Goal: Task Accomplishment & Management: Manage account settings

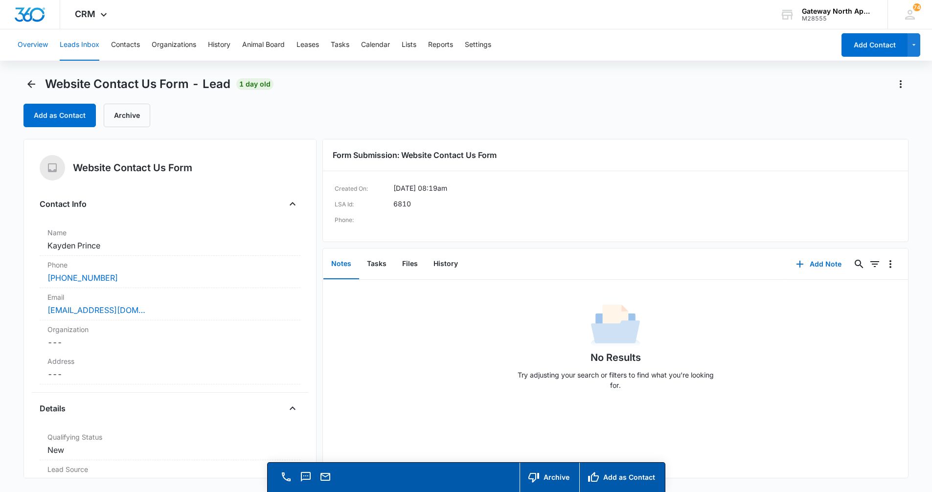
click at [29, 50] on button "Overview" at bounding box center [33, 44] width 30 height 31
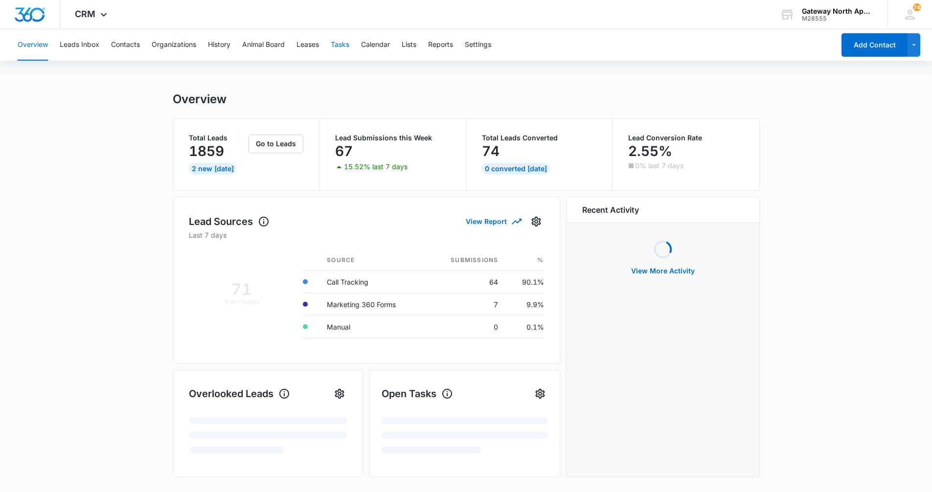
click at [340, 44] on button "Tasks" at bounding box center [340, 44] width 19 height 31
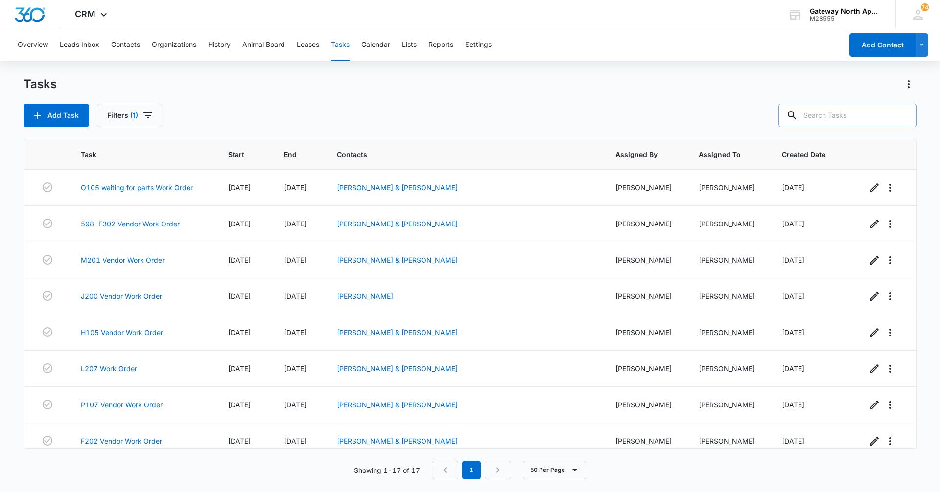
click at [815, 115] on input "text" at bounding box center [847, 115] width 138 height 23
type input "b200"
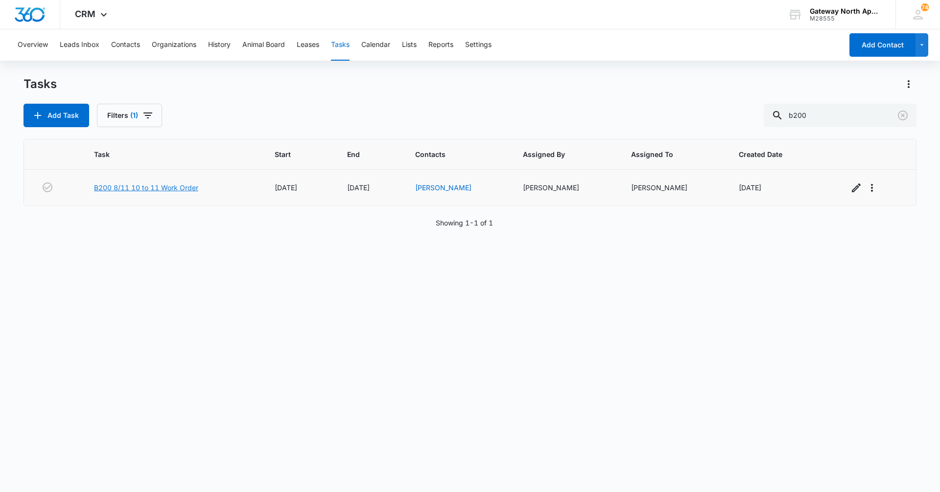
click at [182, 189] on link "B200 8/11 10 to 11 Work Order" at bounding box center [146, 188] width 104 height 10
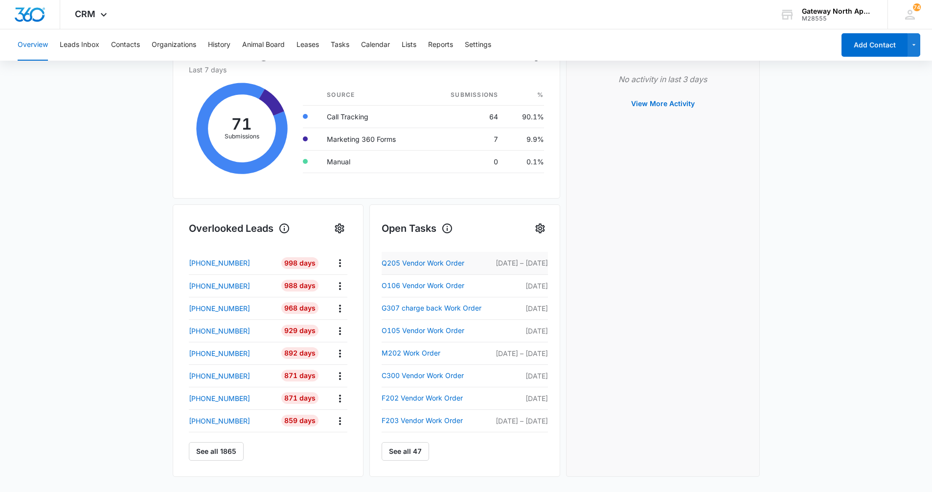
scroll to position [196, 0]
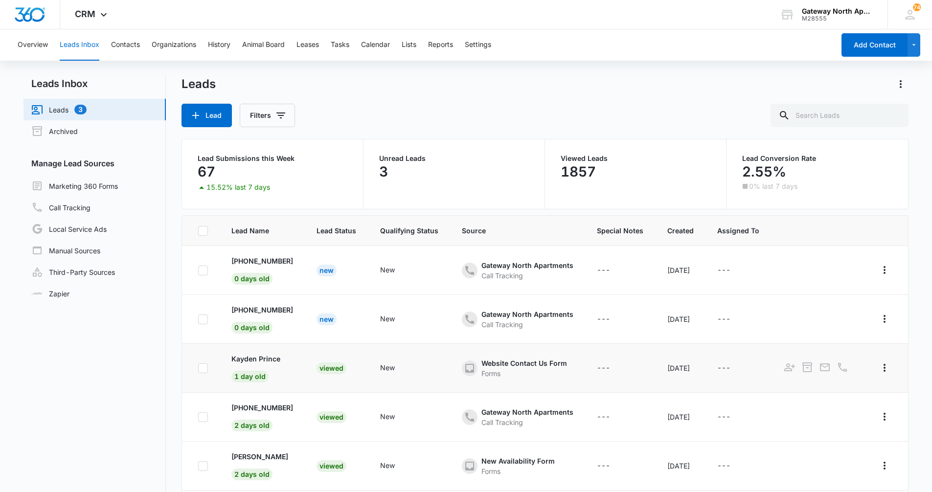
click at [328, 368] on div "Viewed" at bounding box center [332, 369] width 30 height 12
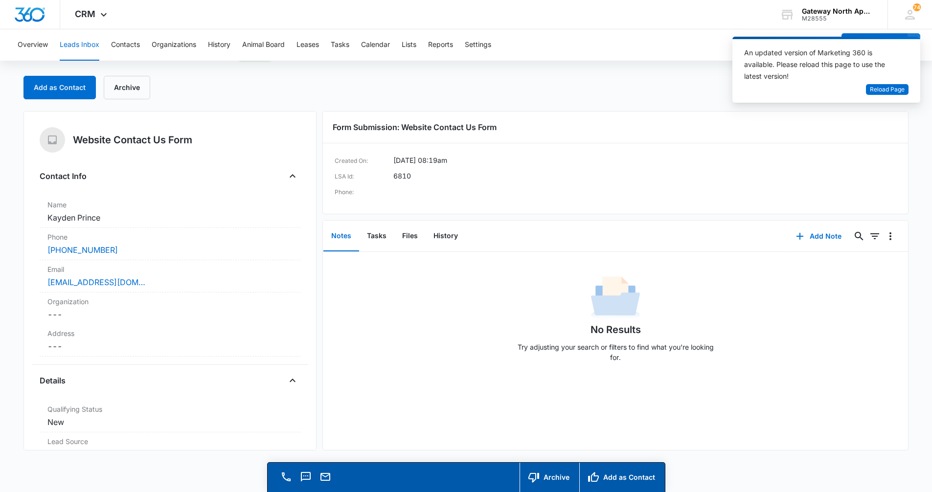
click at [532, 83] on div "Add as Contact Archive" at bounding box center [466, 87] width 886 height 23
click at [31, 49] on button "Overview" at bounding box center [33, 44] width 30 height 31
